Goal: Task Accomplishment & Management: Manage account settings

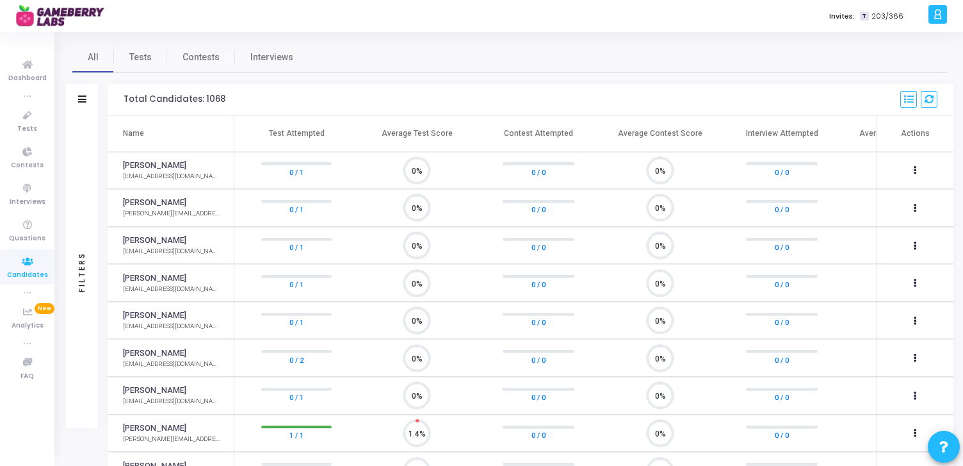
click at [578, 9] on div "Invites: T 203/366" at bounding box center [526, 16] width 797 height 32
click at [936, 17] on icon at bounding box center [938, 14] width 10 height 15
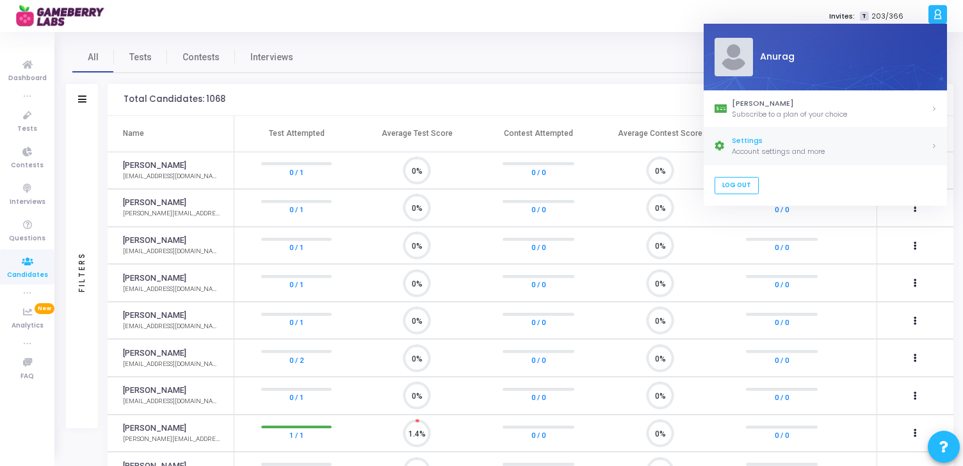
click at [771, 149] on div "Account settings and more" at bounding box center [831, 151] width 199 height 11
select select "91"
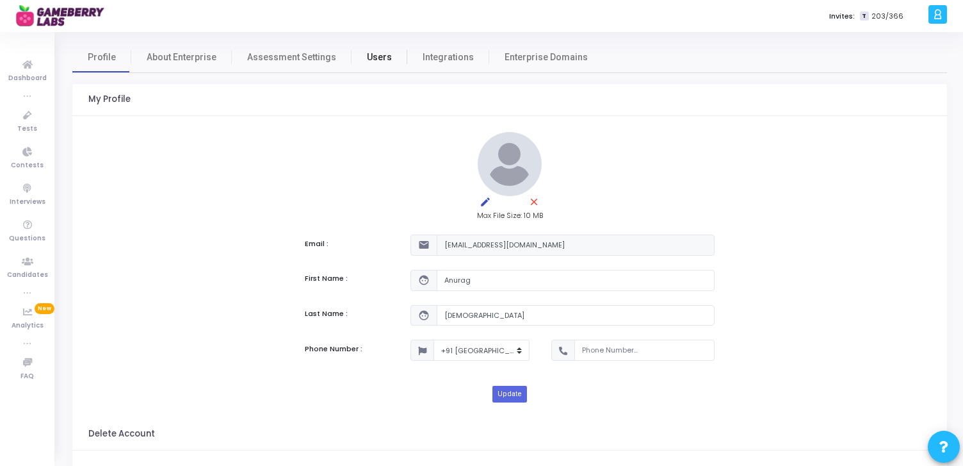
click at [370, 57] on span "Users" at bounding box center [379, 57] width 25 height 13
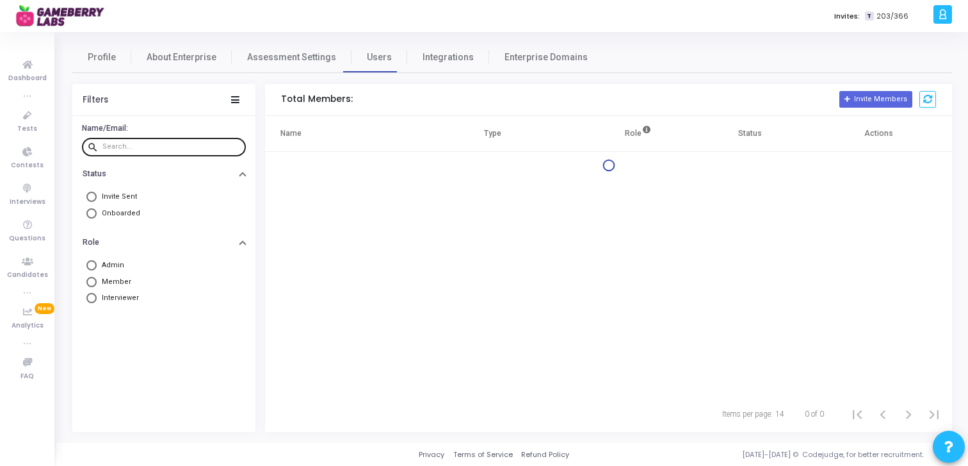
click at [151, 144] on input "text" at bounding box center [171, 147] width 138 height 8
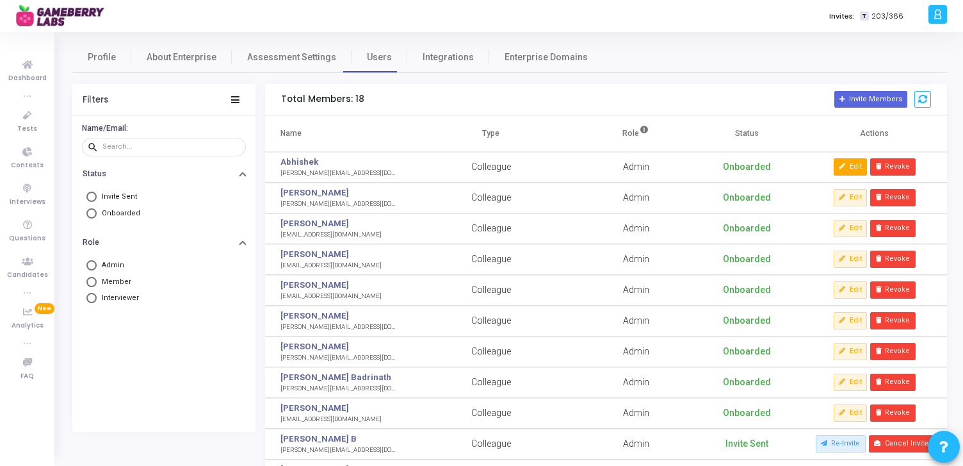
click at [842, 163] on icon at bounding box center [842, 166] width 7 height 7
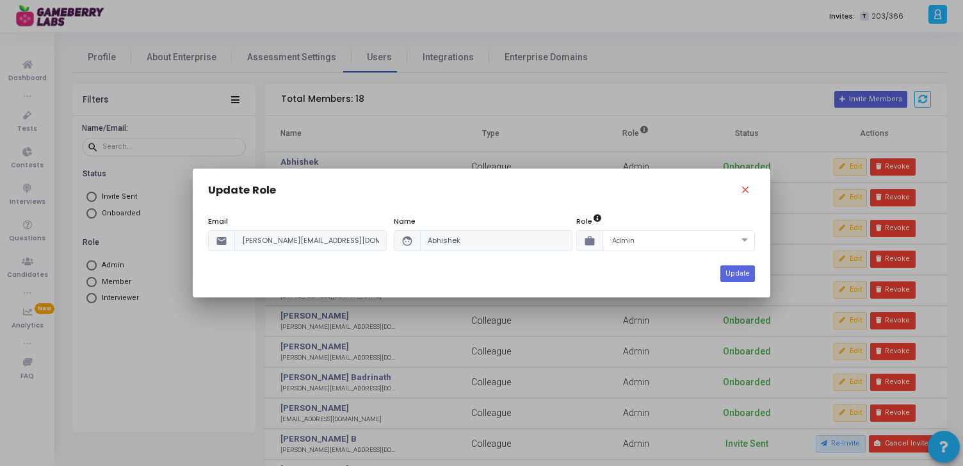
click at [410, 241] on icon "face" at bounding box center [408, 241] width 12 height 0
click at [747, 190] on mat-icon "close" at bounding box center [747, 191] width 15 height 15
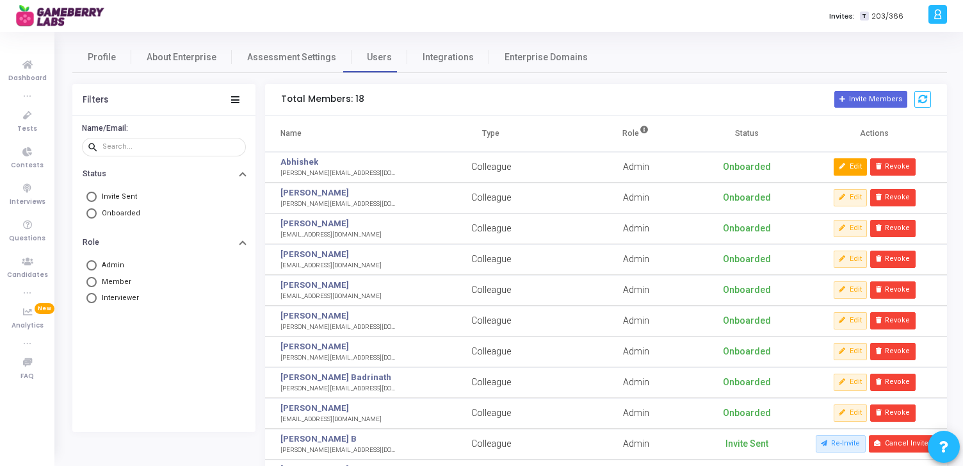
click at [851, 164] on button "Edit" at bounding box center [850, 166] width 33 height 17
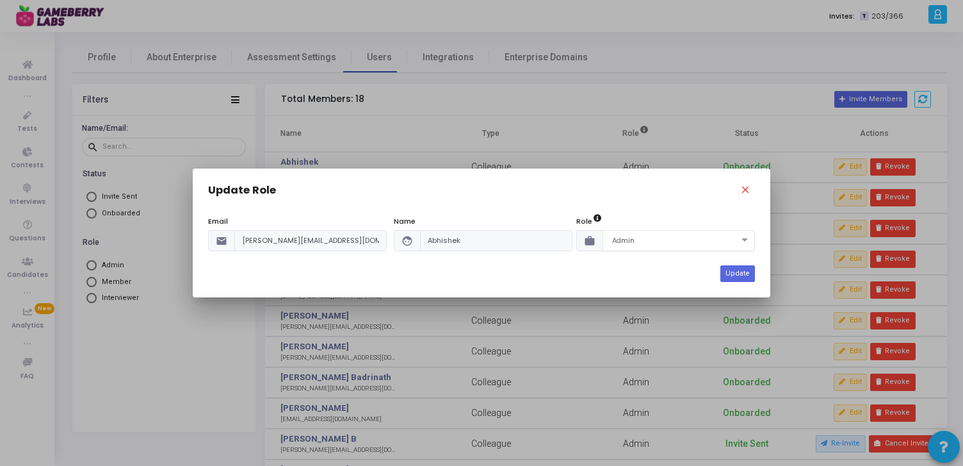
click at [628, 246] on div "× Admin" at bounding box center [679, 240] width 152 height 21
click at [649, 197] on div "Update Role close" at bounding box center [481, 193] width 547 height 19
click at [751, 185] on mat-icon "close" at bounding box center [747, 191] width 15 height 15
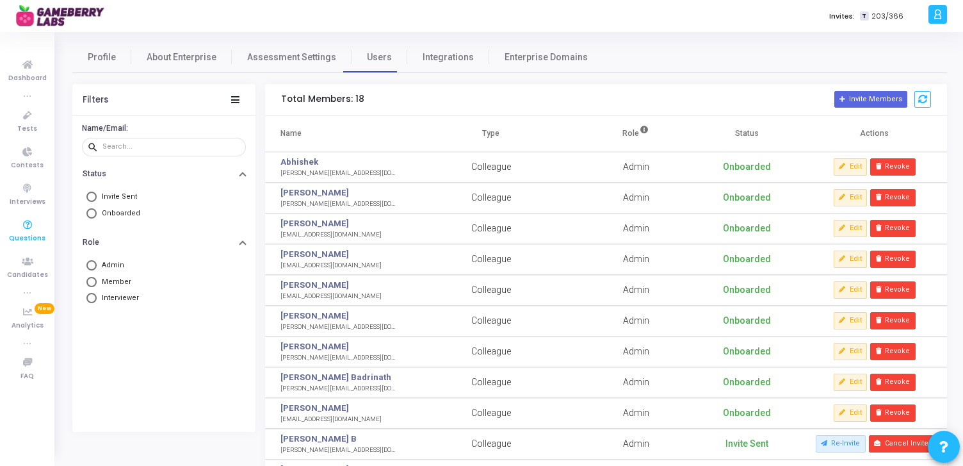
click at [24, 233] on span "Questions" at bounding box center [27, 238] width 37 height 11
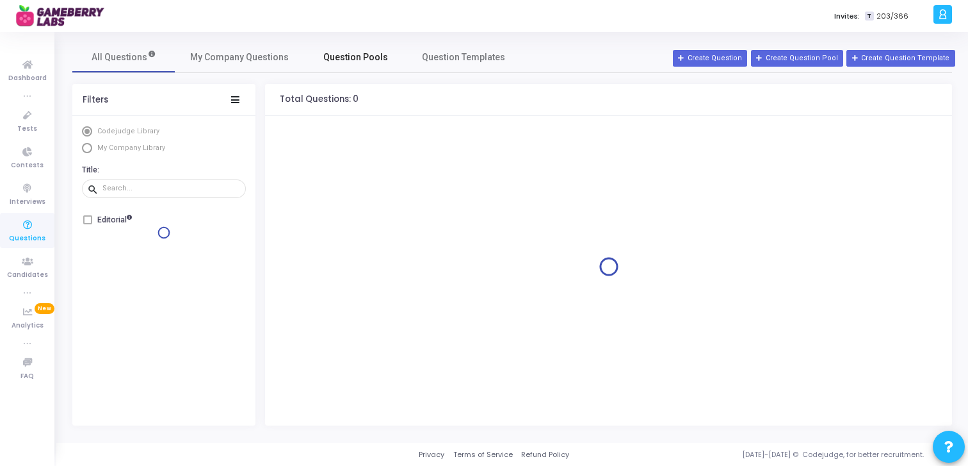
click at [355, 53] on span "Question Pools" at bounding box center [355, 57] width 65 height 13
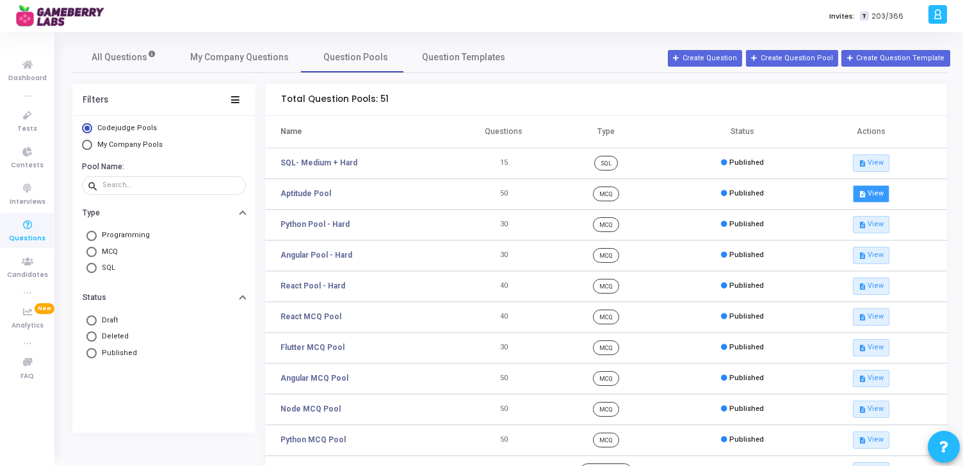
click at [868, 197] on button "description View" at bounding box center [871, 193] width 36 height 17
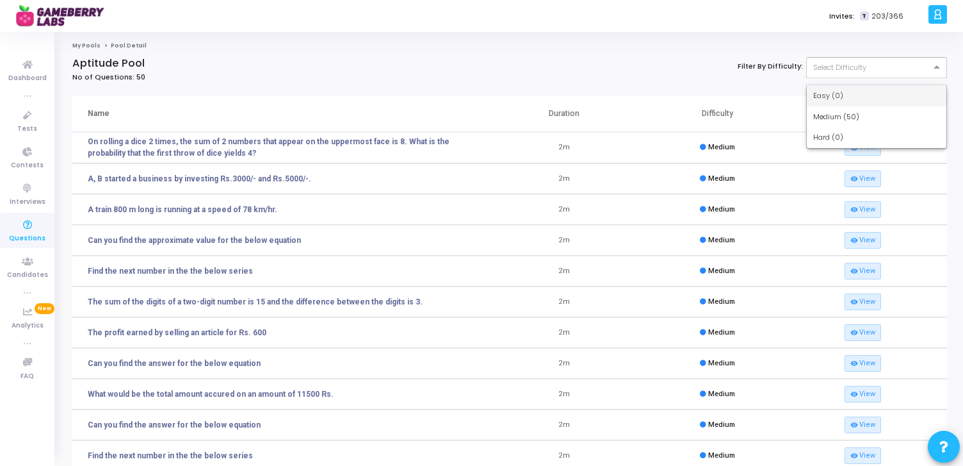
click at [875, 67] on div at bounding box center [877, 66] width 140 height 11
click at [498, 50] on cj-bread-crumb "My Pools Pool Detail" at bounding box center [509, 49] width 875 height 15
click at [20, 230] on icon at bounding box center [27, 225] width 27 height 16
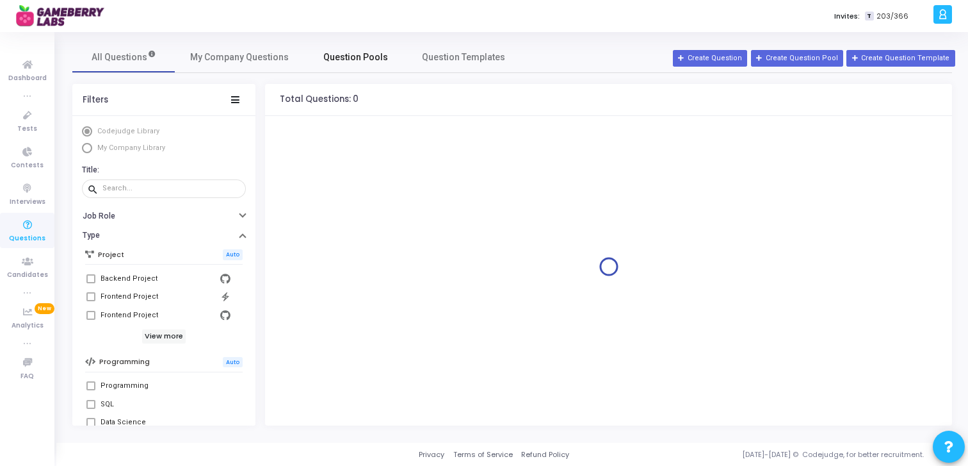
click at [352, 61] on span "Question Pools" at bounding box center [355, 57] width 65 height 13
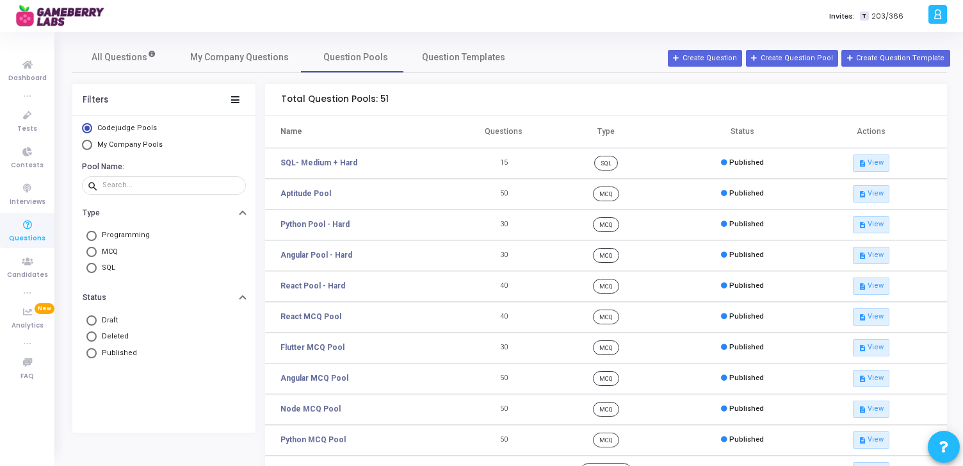
click at [138, 142] on span "My Company Pools" at bounding box center [129, 144] width 65 height 8
click at [92, 142] on input "My Company Pools" at bounding box center [87, 145] width 10 height 10
radio input "true"
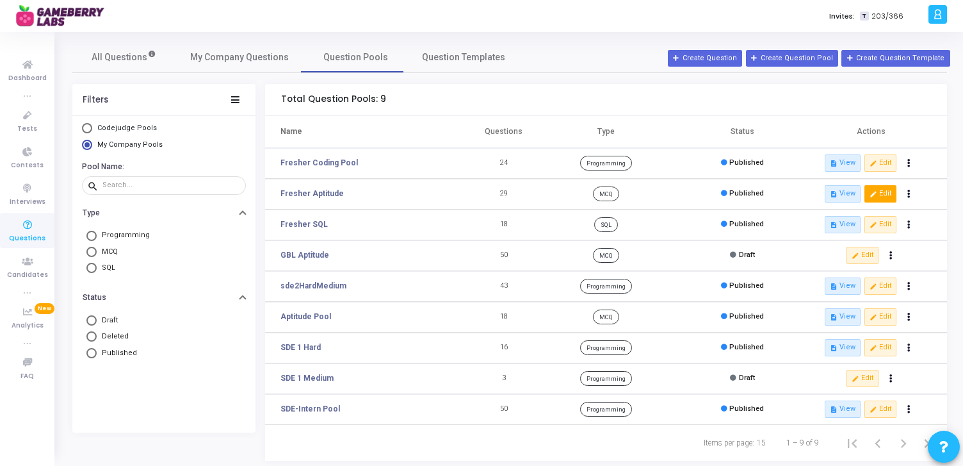
click at [881, 193] on button "edit Edit" at bounding box center [881, 193] width 32 height 17
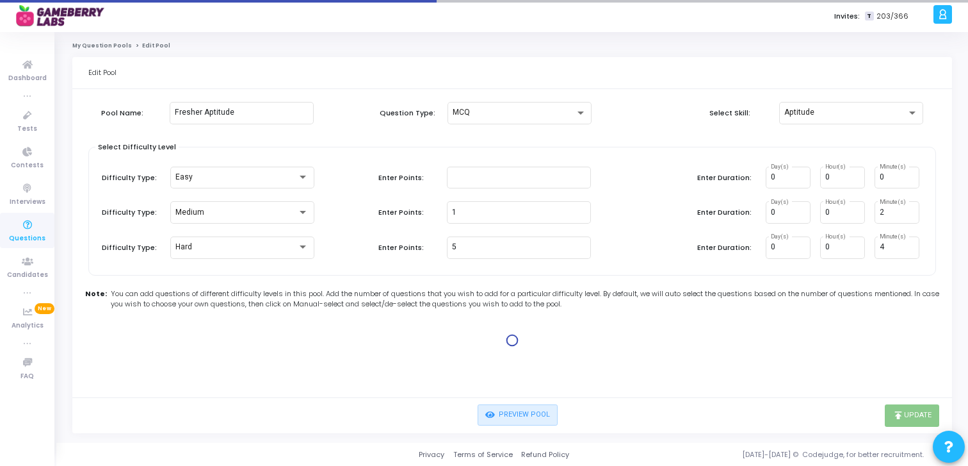
type input "1"
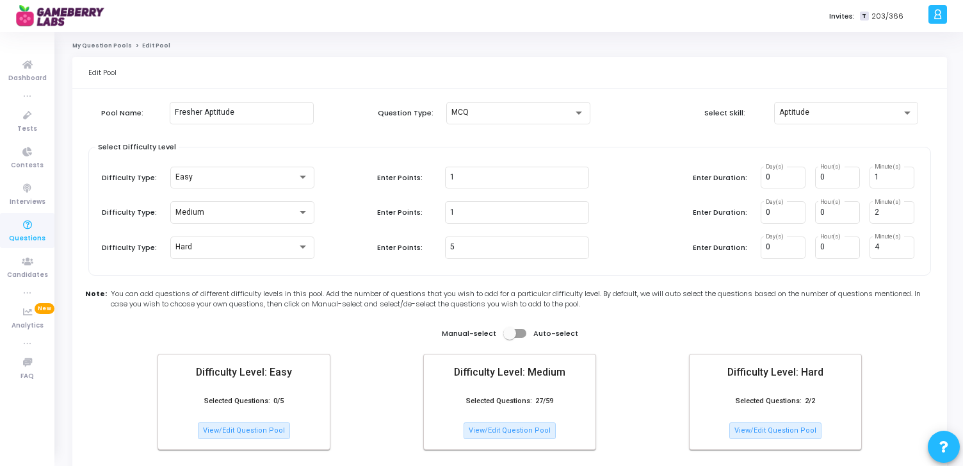
click at [640, 1] on div "Invites: T 203/366" at bounding box center [526, 16] width 797 height 32
